Goal: Check status: Check status

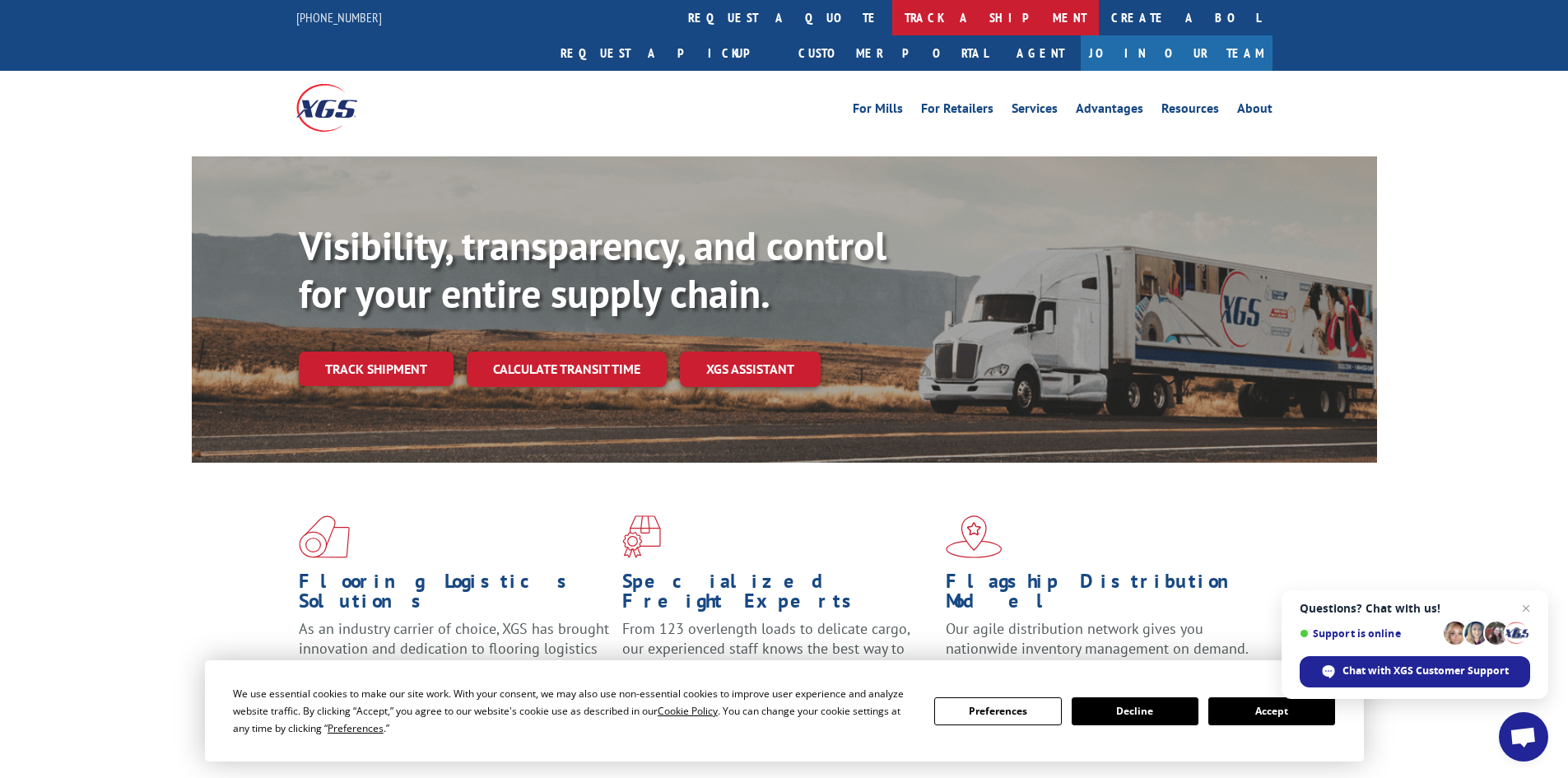
click at [892, 13] on link "track a shipment" at bounding box center [995, 17] width 206 height 35
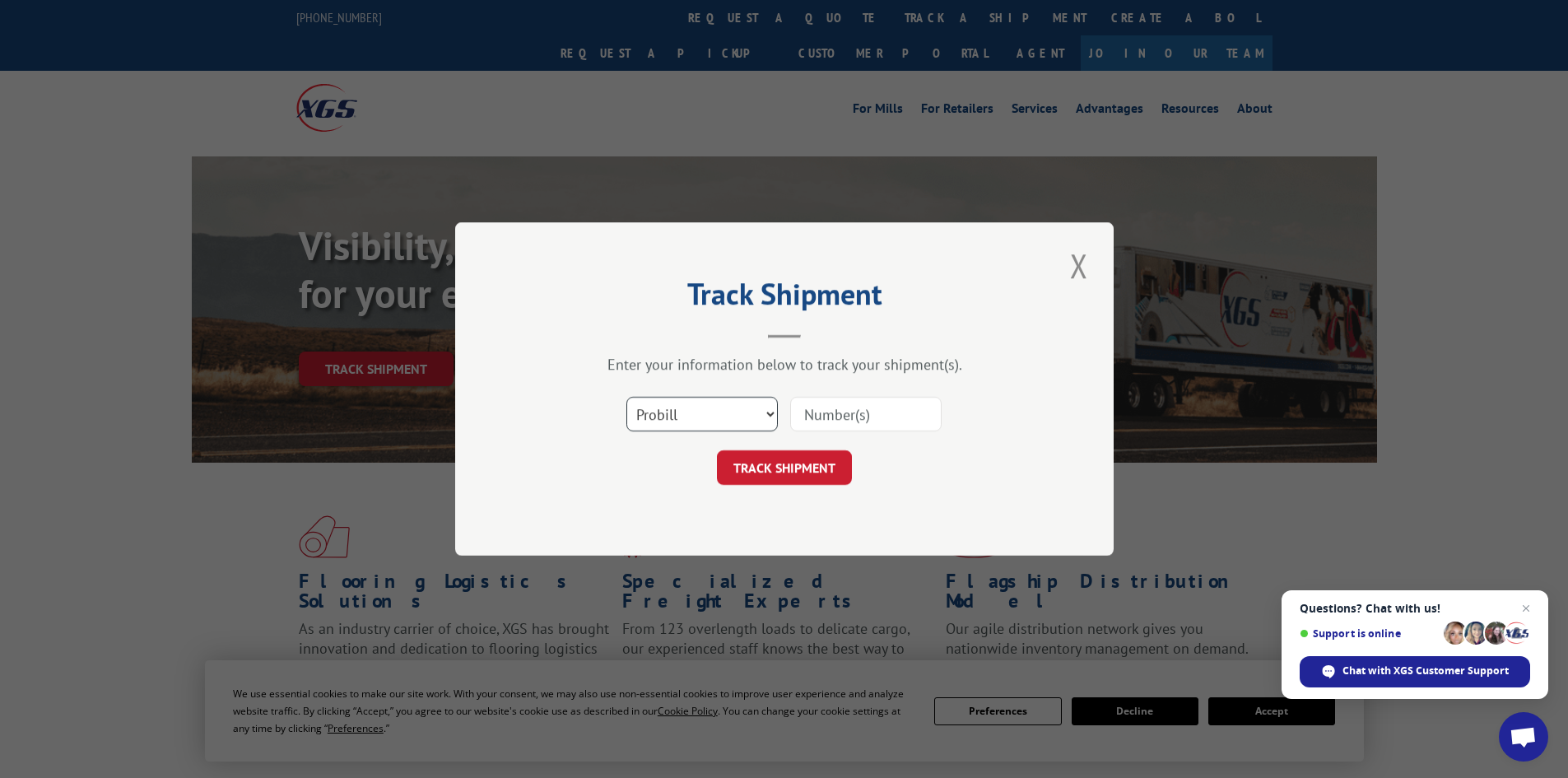
click at [727, 419] on select "Select category... Probill BOL PO" at bounding box center [701, 414] width 152 height 34
select select "po"
click at [626, 397] on select "Select category... Probill BOL PO" at bounding box center [701, 414] width 152 height 34
click at [829, 415] on input at bounding box center [866, 414] width 152 height 34
paste input "08507547"
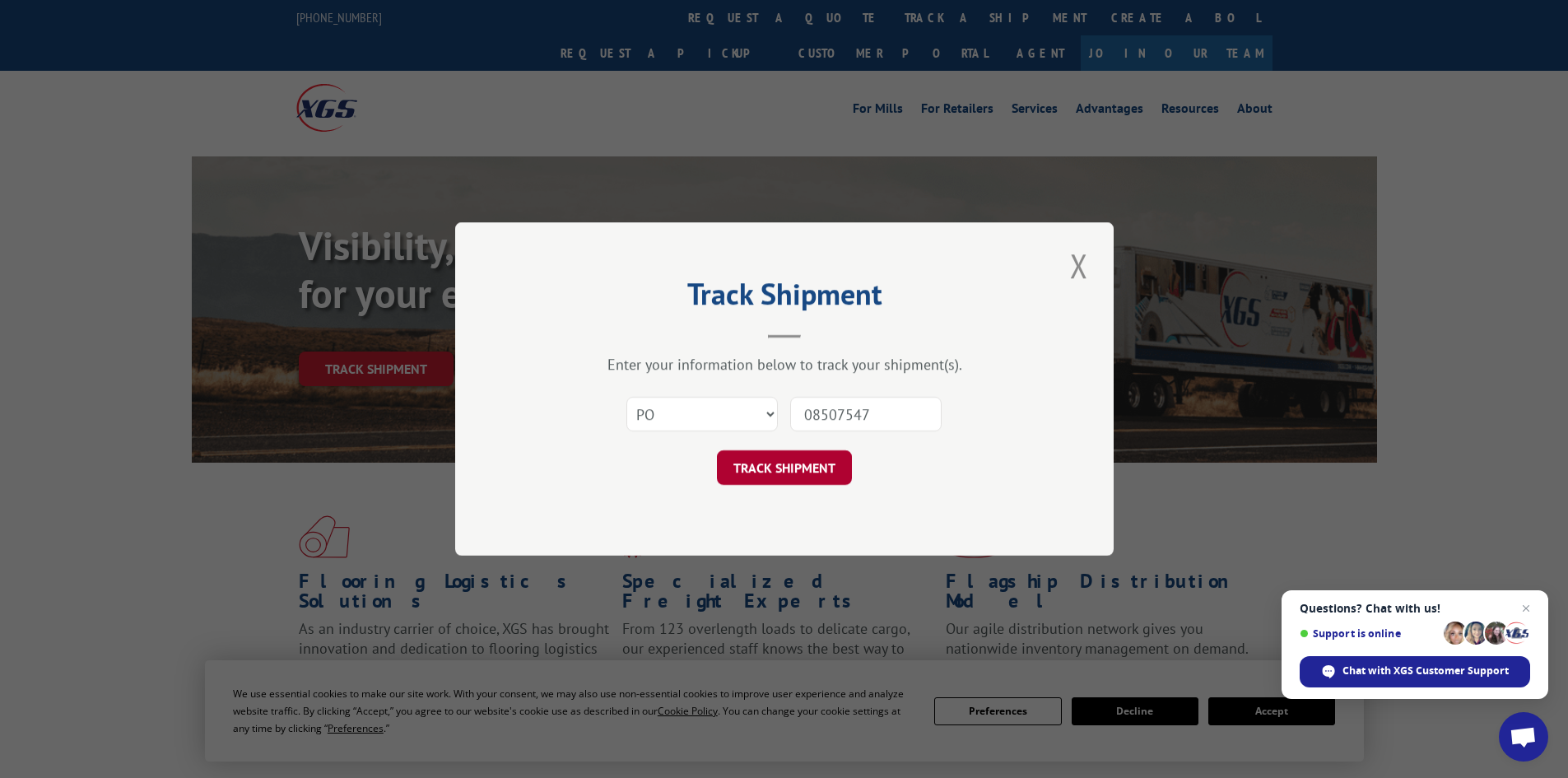
type input "08507547"
click at [810, 464] on button "TRACK SHIPMENT" at bounding box center [784, 468] width 135 height 34
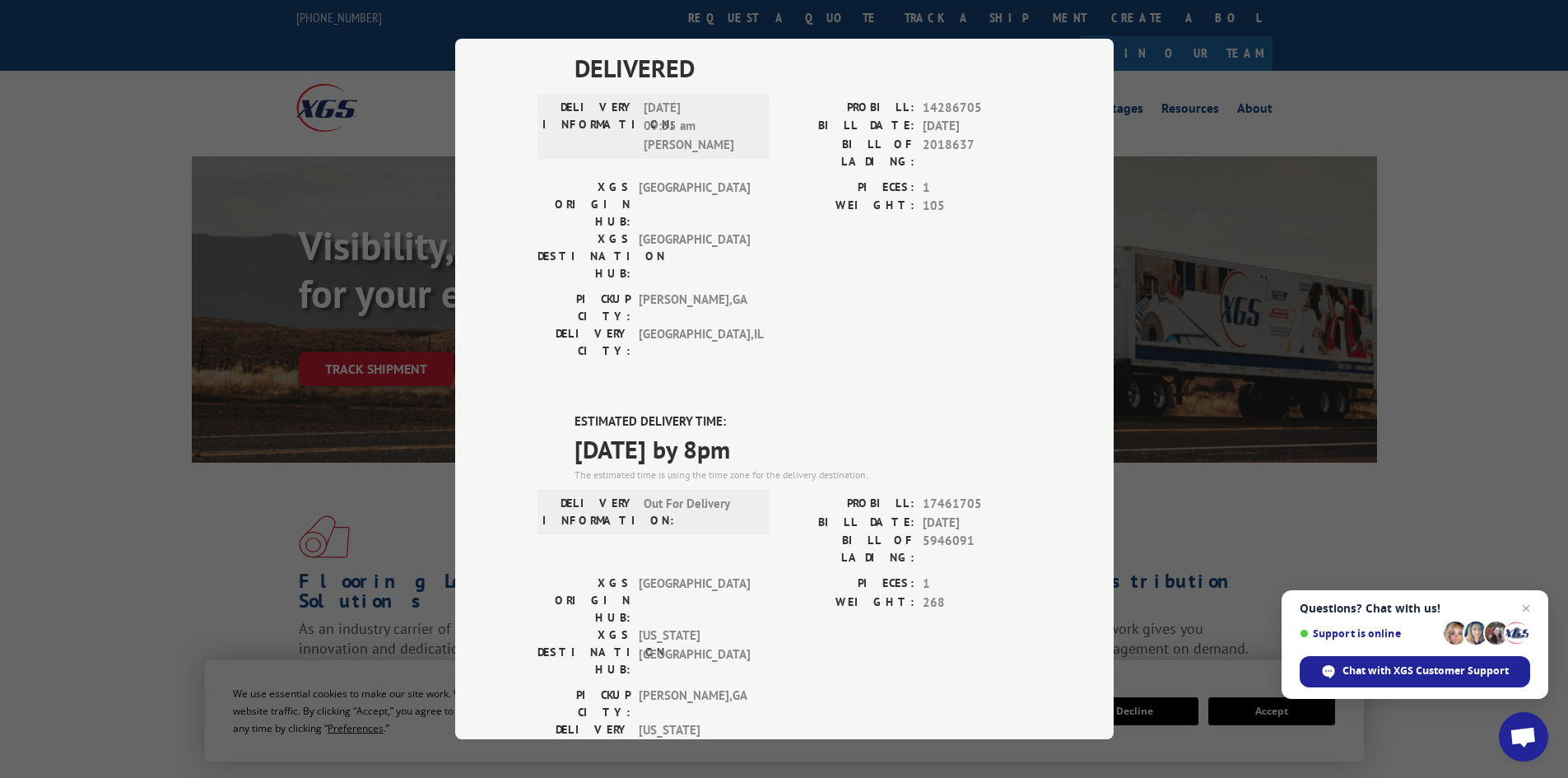
scroll to position [494, 0]
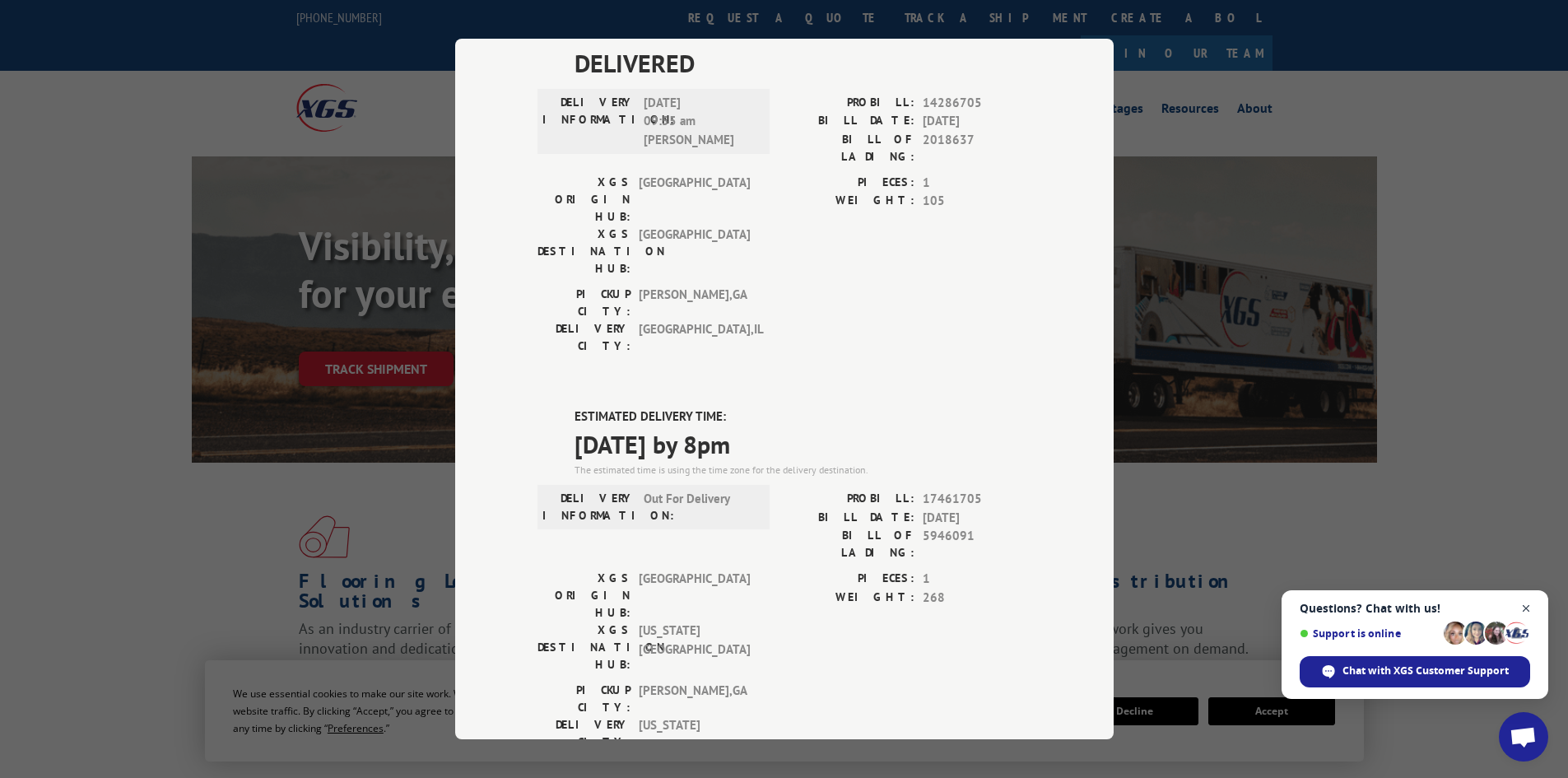
click at [1527, 604] on span "Open chat" at bounding box center [1526, 609] width 21 height 21
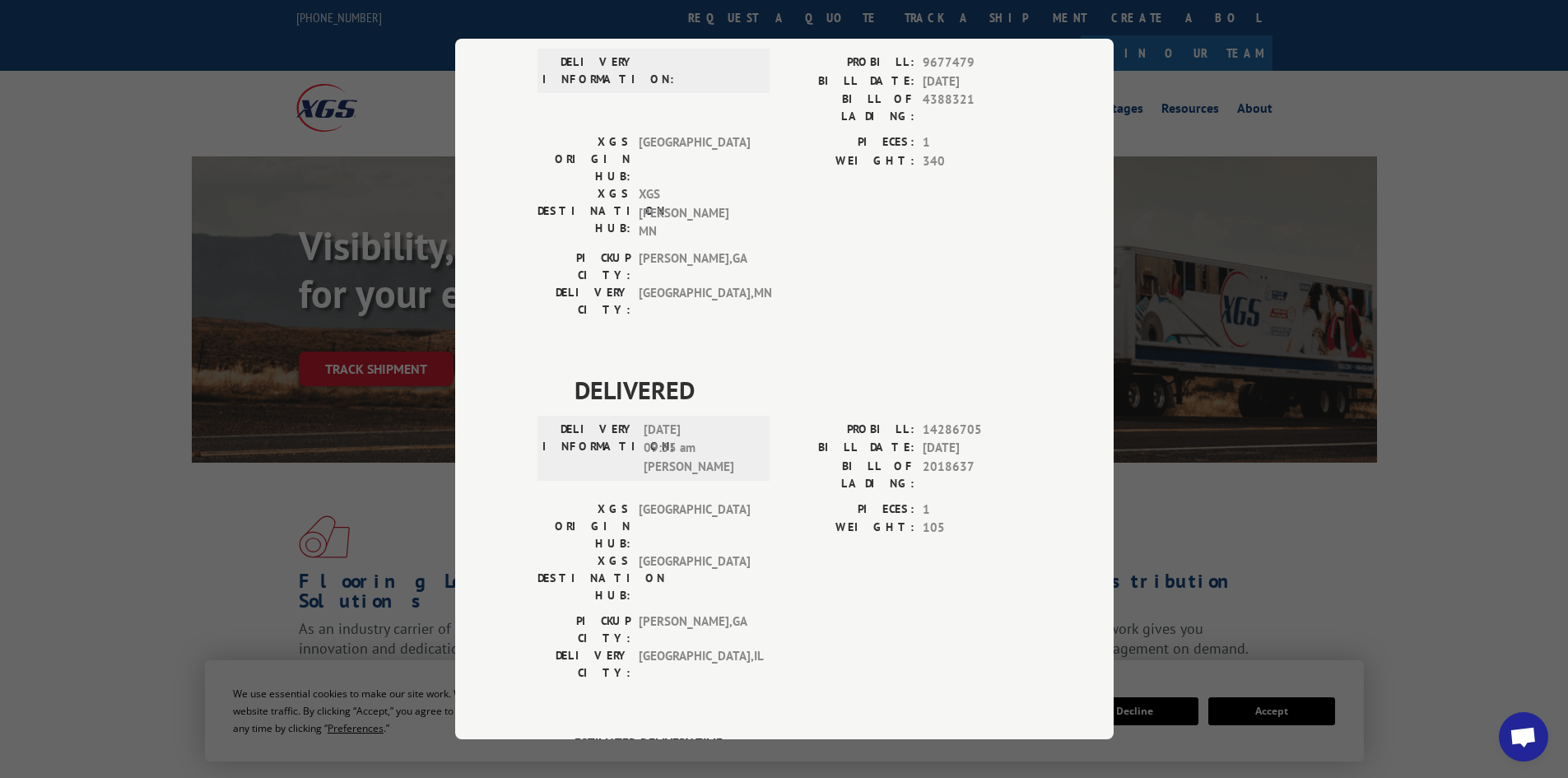
scroll to position [0, 0]
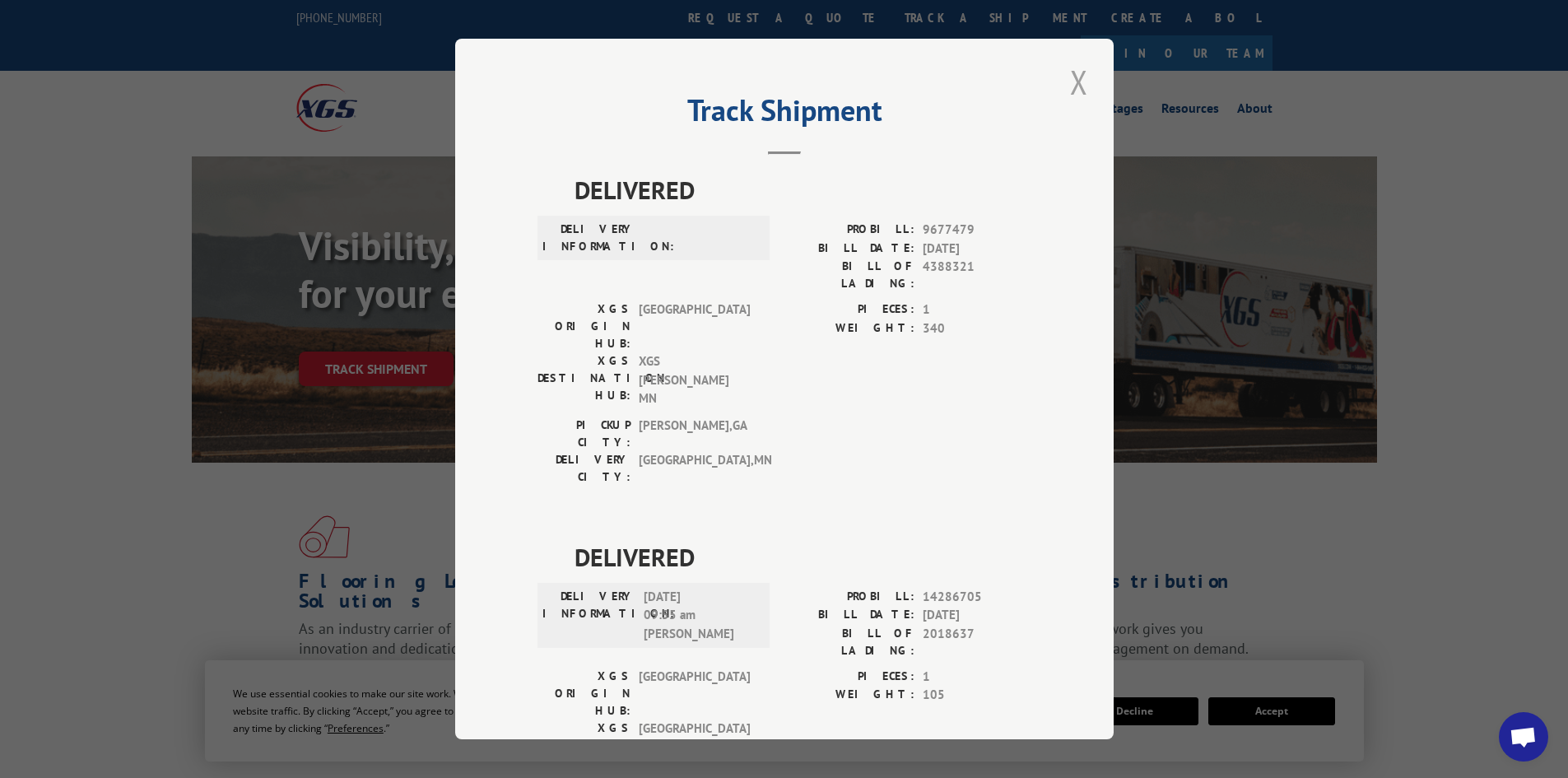
click at [1072, 68] on button "Close modal" at bounding box center [1079, 81] width 28 height 45
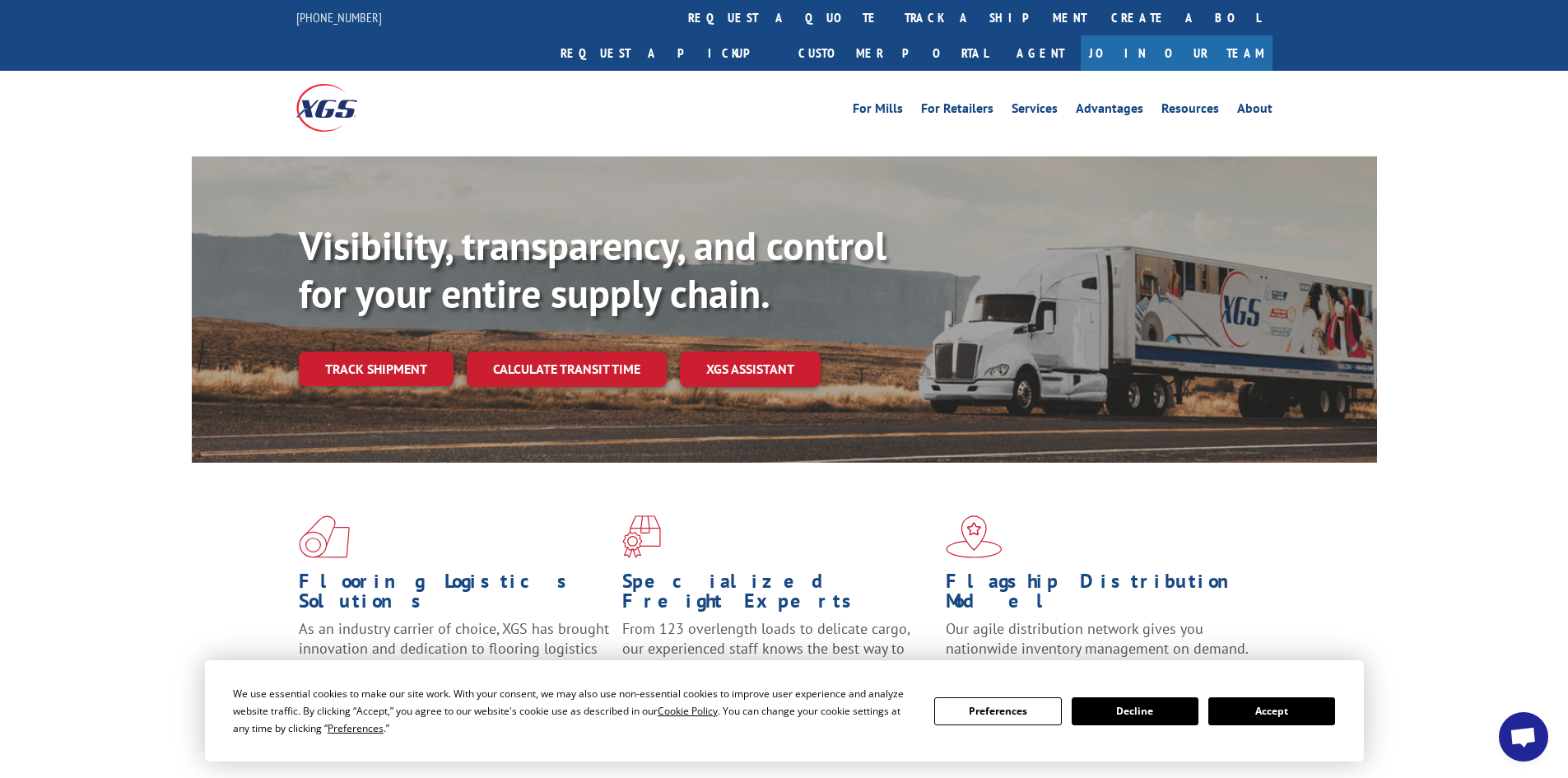
click at [1264, 719] on button "Accept" at bounding box center [1272, 711] width 127 height 28
